Goal: Find specific page/section: Find specific page/section

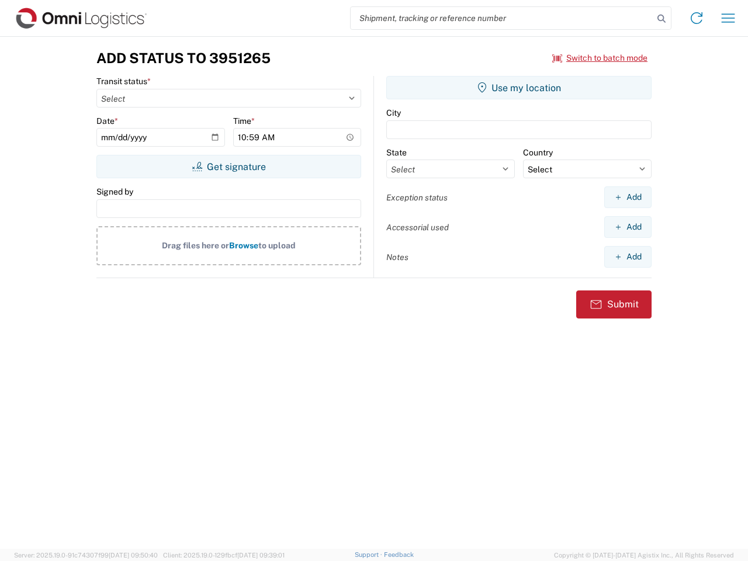
click at [502, 18] on input "search" at bounding box center [501, 18] width 303 height 22
click at [661, 19] on icon at bounding box center [661, 19] width 16 height 16
click at [696, 18] on icon at bounding box center [696, 18] width 19 height 19
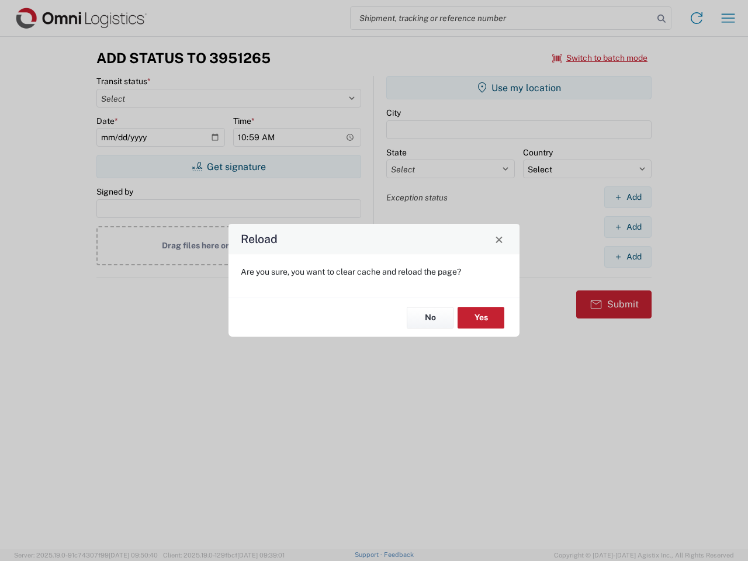
click at [600, 58] on div "Reload Are you sure, you want to clear cache and reload the page? No Yes" at bounding box center [374, 280] width 748 height 561
click at [228, 166] on div "Reload Are you sure, you want to clear cache and reload the page? No Yes" at bounding box center [374, 280] width 748 height 561
click at [519, 88] on div "Reload Are you sure, you want to clear cache and reload the page? No Yes" at bounding box center [374, 280] width 748 height 561
click at [627, 197] on div "Reload Are you sure, you want to clear cache and reload the page? No Yes" at bounding box center [374, 280] width 748 height 561
click at [627, 227] on div "Reload Are you sure, you want to clear cache and reload the page? No Yes" at bounding box center [374, 280] width 748 height 561
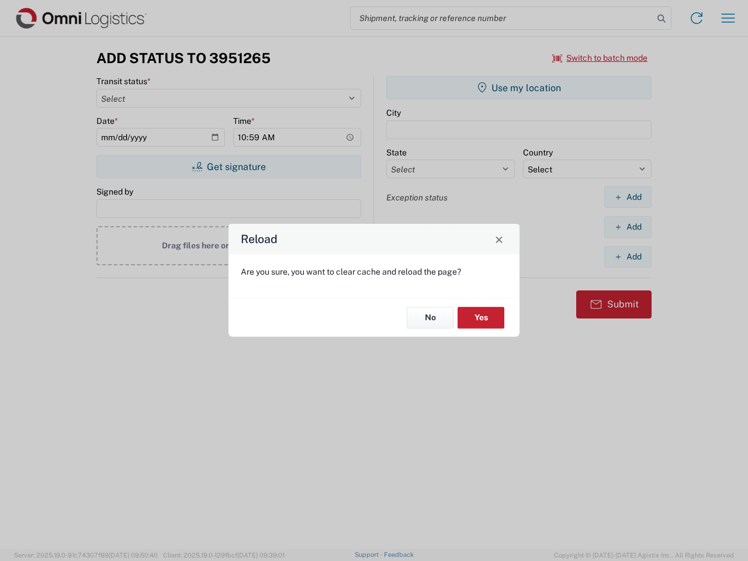
click at [627, 256] on div "Reload Are you sure, you want to clear cache and reload the page? No Yes" at bounding box center [374, 280] width 748 height 561
